Goal: Check status: Check status

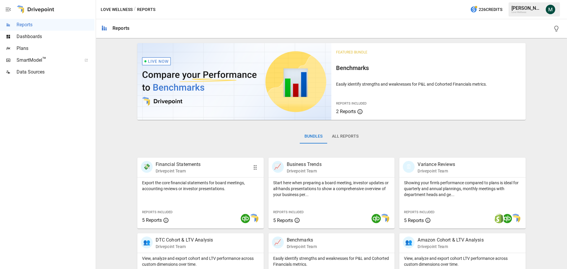
scroll to position [113, 0]
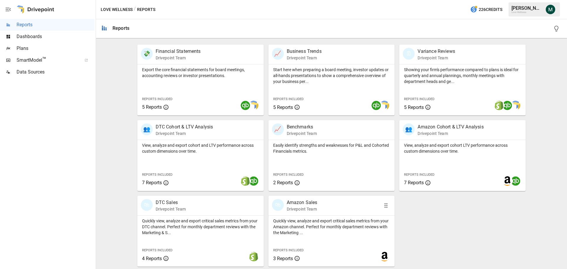
click at [298, 200] on p "Amazon Sales" at bounding box center [302, 202] width 31 height 7
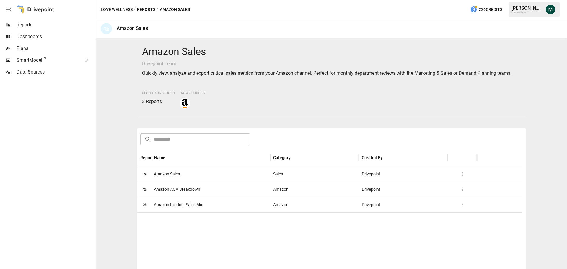
click at [166, 175] on span "Amazon Sales" at bounding box center [167, 174] width 26 height 15
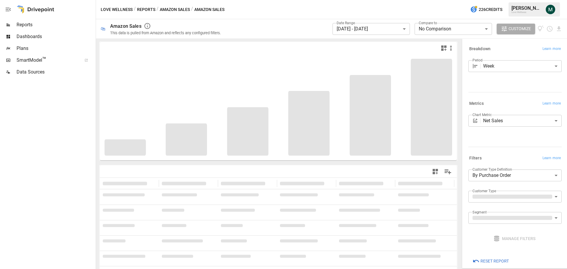
click at [388, 0] on body "**********" at bounding box center [283, 0] width 567 height 0
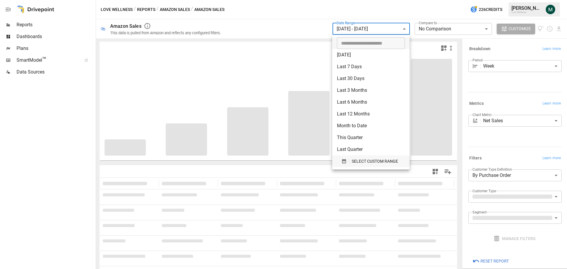
click at [359, 160] on span "SELECT CUSTOM RANGE" at bounding box center [375, 161] width 46 height 7
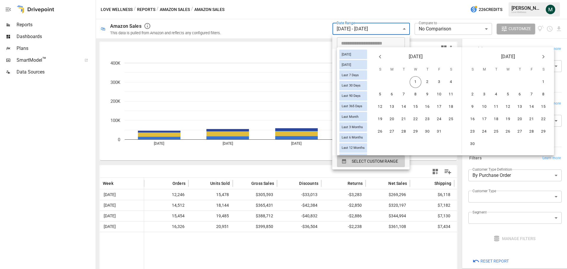
click at [384, 60] on icon "Previous month" at bounding box center [380, 56] width 7 height 7
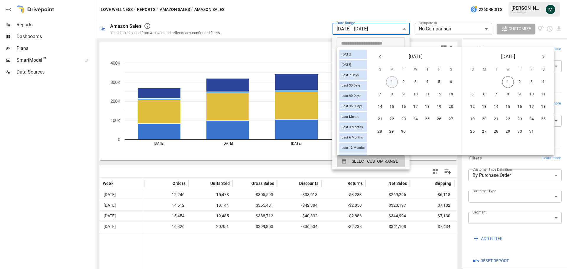
click at [398, 82] on button "1" at bounding box center [392, 82] width 12 height 12
click at [405, 134] on button "30" at bounding box center [404, 132] width 12 height 12
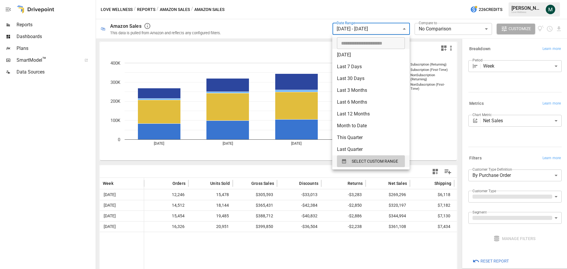
click at [387, 7] on div at bounding box center [283, 134] width 567 height 269
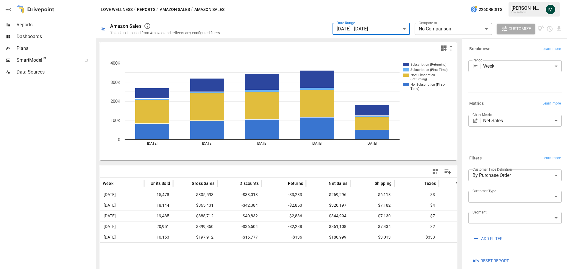
scroll to position [0, 60]
